Goal: Task Accomplishment & Management: Manage account settings

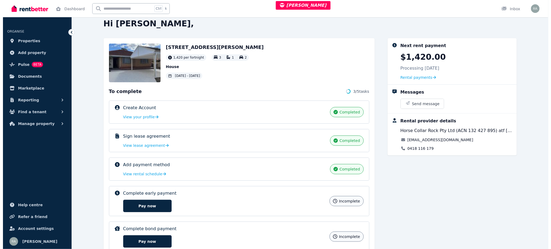
scroll to position [9, 0]
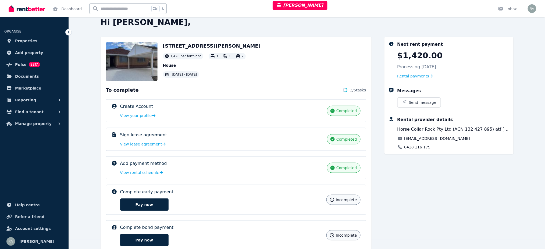
click at [246, 202] on div "Complete early payment incomplete Pay now" at bounding box center [221, 200] width 203 height 22
click at [140, 192] on p "Complete early payment" at bounding box center [147, 192] width 54 height 6
click at [144, 202] on button "Pay now" at bounding box center [144, 204] width 48 height 12
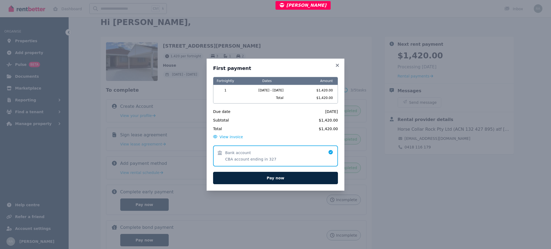
drag, startPoint x: 317, startPoint y: 113, endPoint x: 338, endPoint y: 112, distance: 21.8
click at [338, 112] on div "First payment Fortnightly Dates Amount 1 22/09/2025 - 05/10/2025 $1,420.00 Tota…" at bounding box center [276, 125] width 138 height 132
copy span "22 Sep 2025"
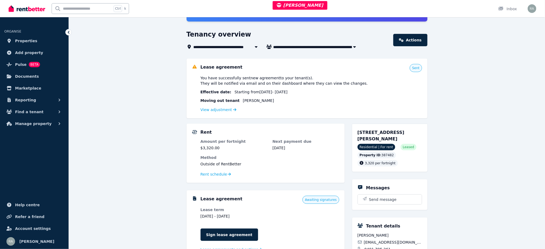
scroll to position [108, 0]
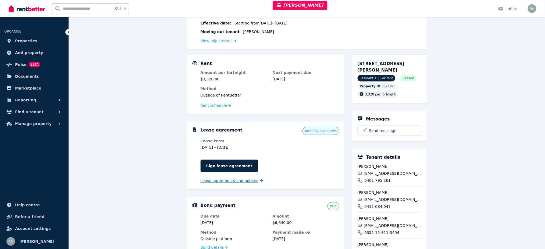
click at [249, 180] on span "Lease agreements and notices" at bounding box center [230, 180] width 58 height 5
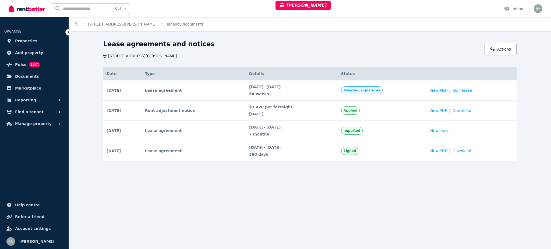
click at [436, 87] on td "View PDF | Sign lease" at bounding box center [471, 90] width 90 height 20
click at [437, 89] on span "View PDF" at bounding box center [437, 90] width 17 height 5
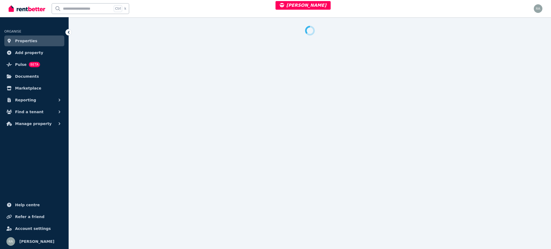
select select "***"
select select "**********"
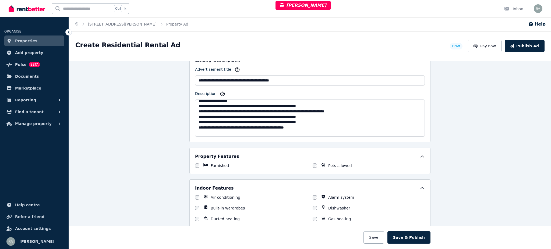
scroll to position [70, 0]
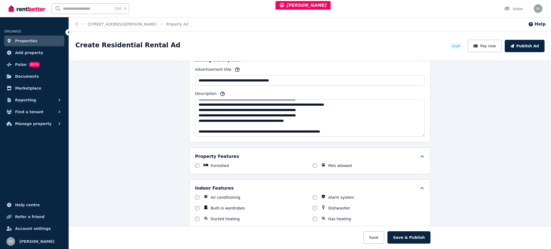
click at [112, 20] on ol "Home [STREET_ADDRESS][PERSON_NAME] Property Ad" at bounding box center [132, 24] width 126 height 14
click at [116, 26] on span "[STREET_ADDRESS][PERSON_NAME]" at bounding box center [122, 24] width 69 height 5
click at [111, 24] on link "[STREET_ADDRESS][PERSON_NAME]" at bounding box center [122, 24] width 69 height 4
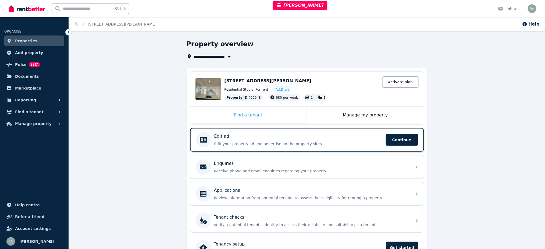
click at [282, 141] on p "Edit your property ad and advertise on the property sites" at bounding box center [298, 143] width 168 height 5
select select "***"
select select "**********"
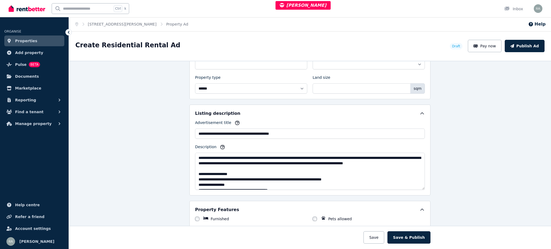
scroll to position [323, 0]
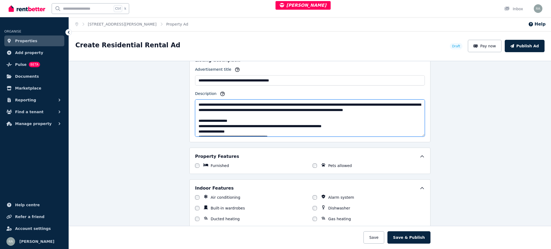
click at [236, 113] on textarea "Description" at bounding box center [310, 118] width 230 height 37
click at [239, 114] on textarea "Description" at bounding box center [310, 118] width 230 height 37
click at [406, 102] on textarea "Description" at bounding box center [310, 118] width 230 height 37
type textarea "**********"
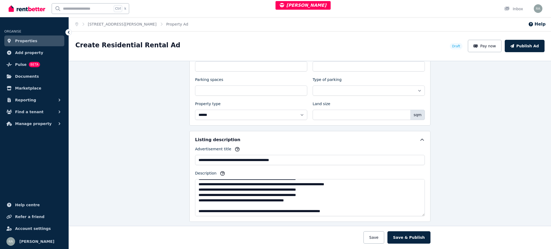
scroll to position [251, 0]
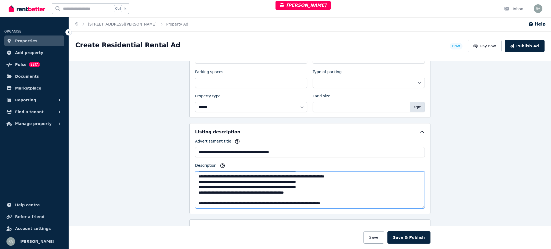
click at [384, 179] on textarea "Description" at bounding box center [310, 189] width 230 height 37
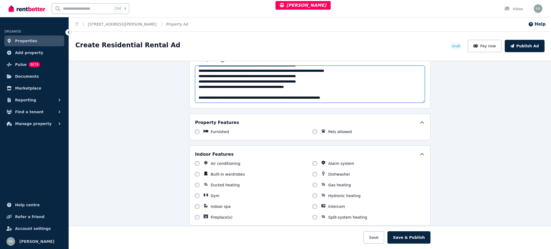
scroll to position [323, 0]
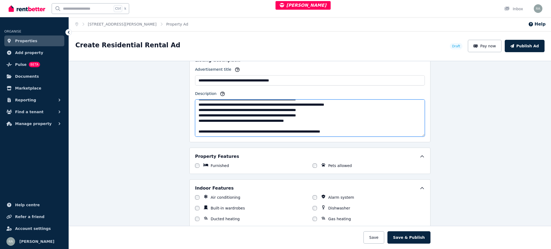
click at [338, 120] on textarea "Description" at bounding box center [310, 118] width 230 height 37
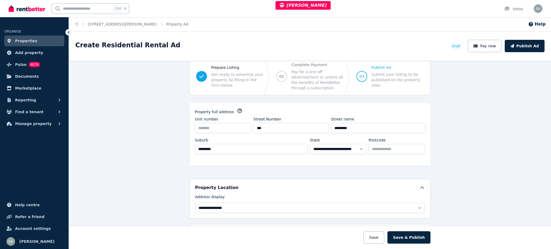
scroll to position [0, 0]
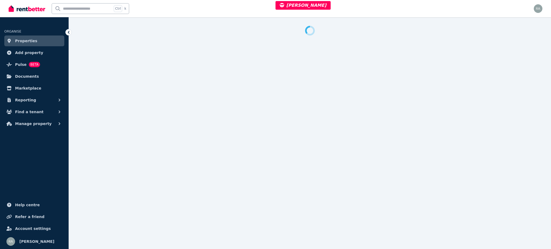
select select "***"
select select "**********"
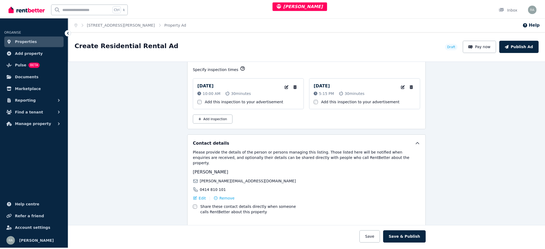
scroll to position [934, 0]
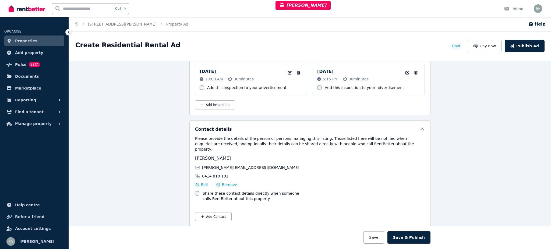
click at [109, 27] on ol "Home 76 Justin St, Lilyfield Property Ad" at bounding box center [132, 24] width 126 height 14
click at [109, 22] on link "[STREET_ADDRESS][PERSON_NAME]" at bounding box center [122, 24] width 69 height 4
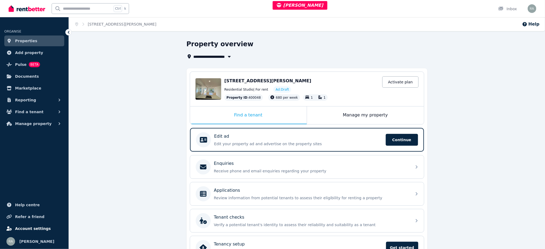
click at [44, 230] on link "Account settings" at bounding box center [34, 228] width 60 height 11
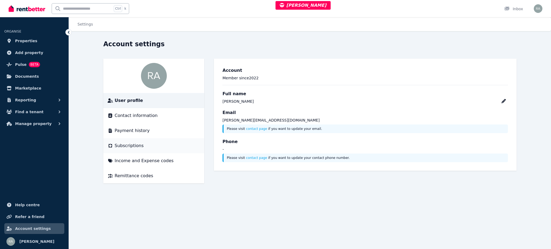
click at [140, 147] on div "Subscriptions" at bounding box center [154, 146] width 92 height 6
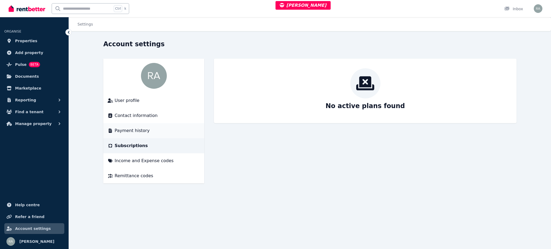
click at [137, 129] on span "Payment history" at bounding box center [132, 130] width 35 height 6
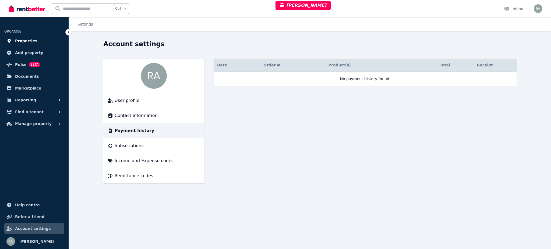
click at [45, 40] on link "Properties" at bounding box center [34, 41] width 60 height 11
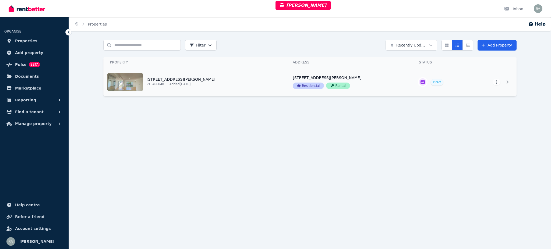
click at [242, 83] on link "View property details" at bounding box center [195, 82] width 183 height 28
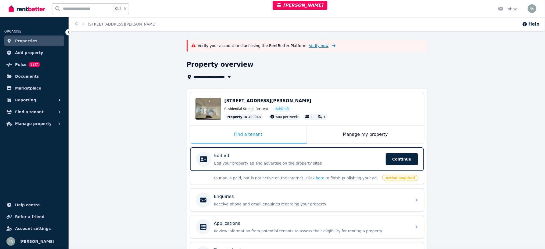
click at [310, 46] on span "Verify now" at bounding box center [319, 45] width 20 height 5
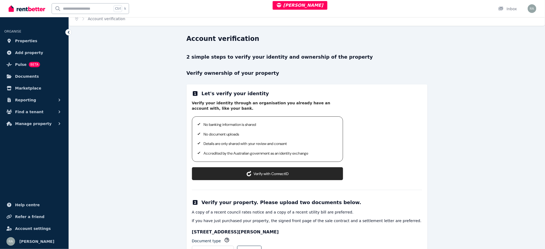
scroll to position [96, 0]
